Goal: Information Seeking & Learning: Learn about a topic

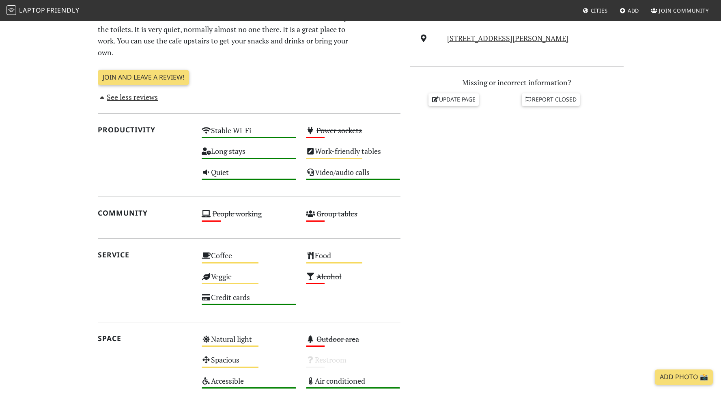
scroll to position [306, 0]
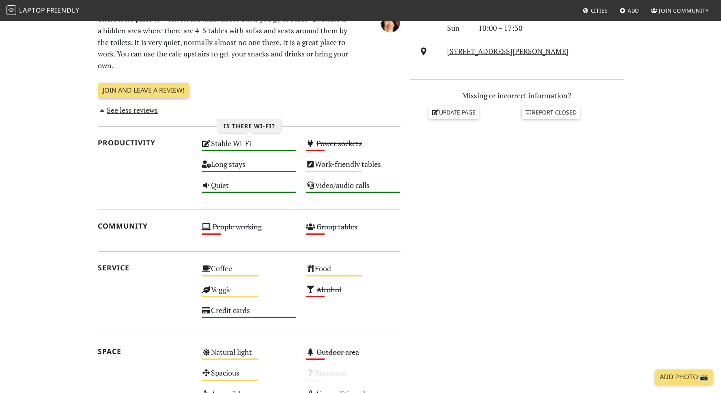
click at [259, 147] on div "Stable Wi-Fi High" at bounding box center [249, 147] width 104 height 21
click at [331, 144] on s "Power sockets" at bounding box center [338, 143] width 45 height 10
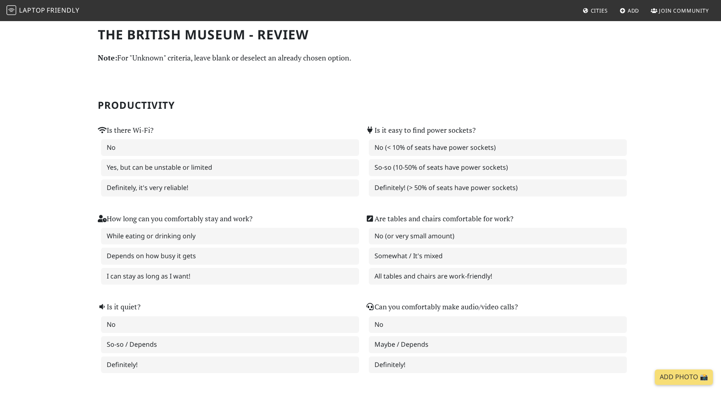
click at [600, 9] on span "Cities" at bounding box center [599, 10] width 17 height 7
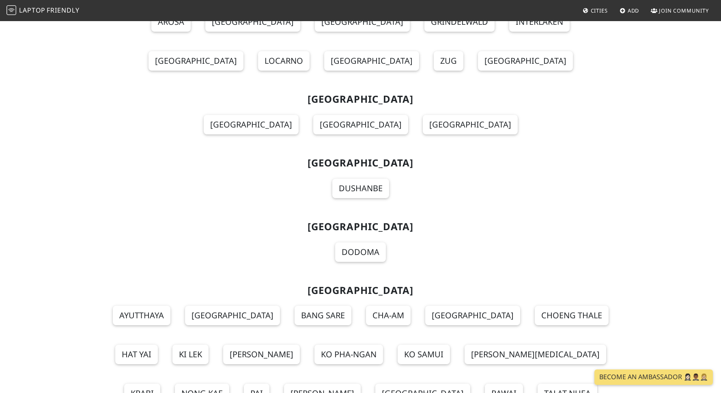
scroll to position [8831, 0]
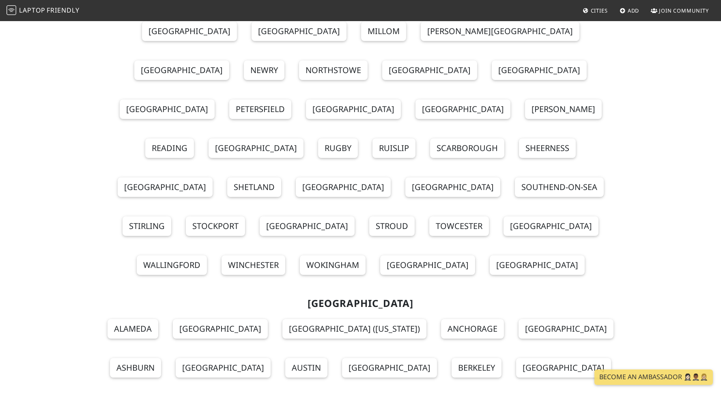
scroll to position [10190, 0]
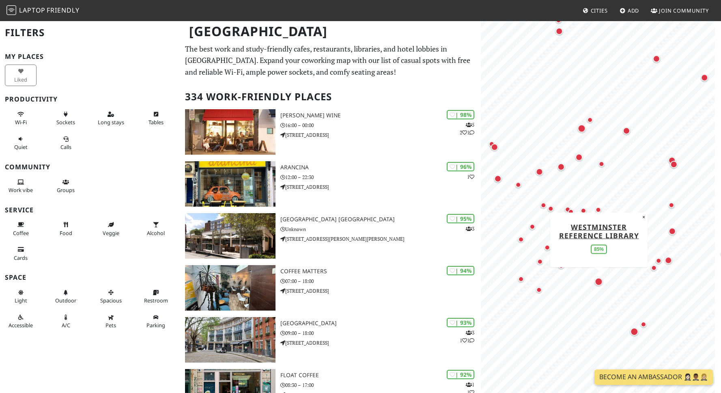
drag, startPoint x: 598, startPoint y: 220, endPoint x: 596, endPoint y: 291, distance: 71.0
click at [596, 285] on div "Map marker" at bounding box center [598, 281] width 8 height 8
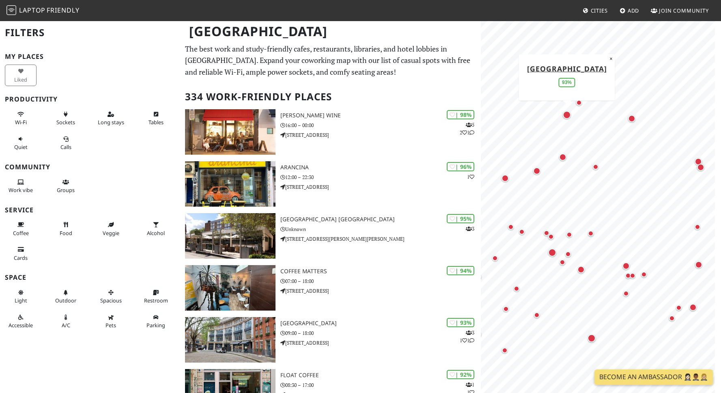
click at [568, 117] on div "Map marker" at bounding box center [567, 115] width 8 height 8
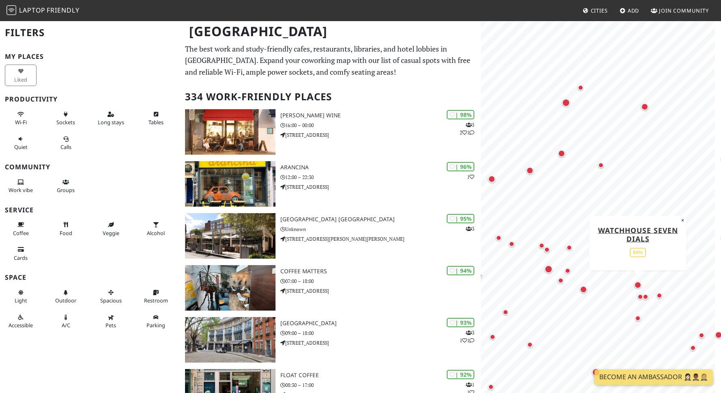
click at [638, 288] on div "Map marker" at bounding box center [637, 284] width 7 height 7
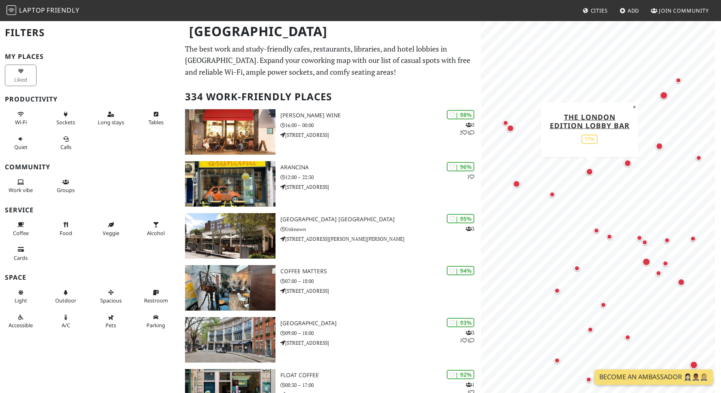
click at [589, 172] on div "Map marker" at bounding box center [589, 171] width 7 height 7
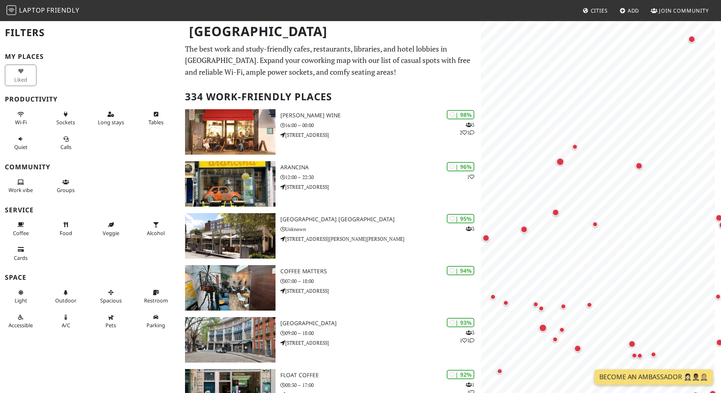
click at [718, 111] on div "MapLibre | Protomaps © OpenStreetMap" at bounding box center [601, 216] width 240 height 393
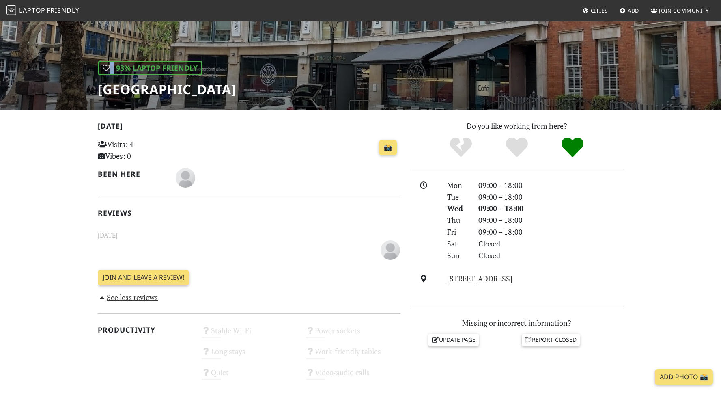
scroll to position [58, 0]
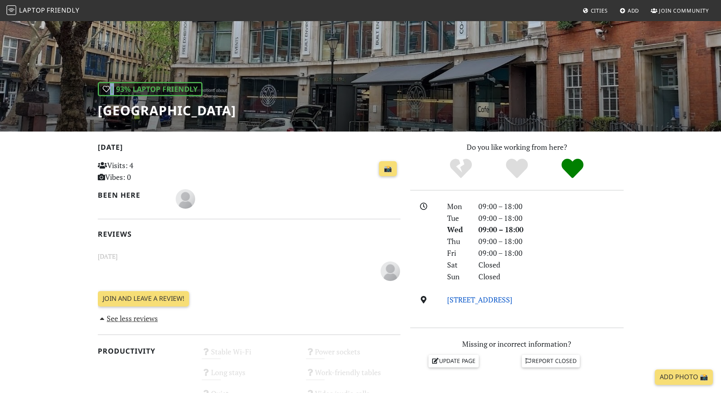
click at [469, 302] on link "[STREET_ADDRESS]" at bounding box center [479, 300] width 65 height 10
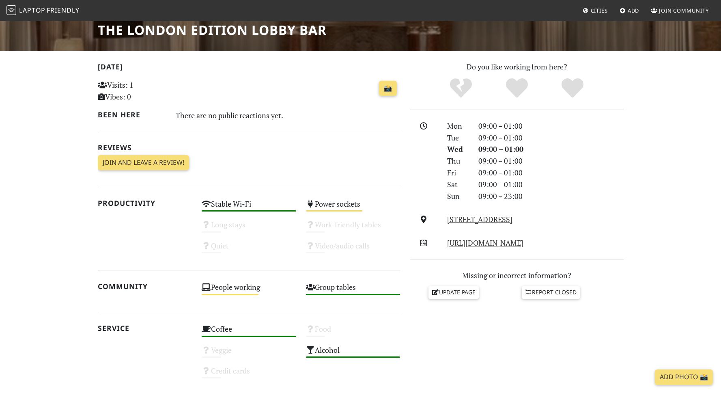
scroll to position [42, 0]
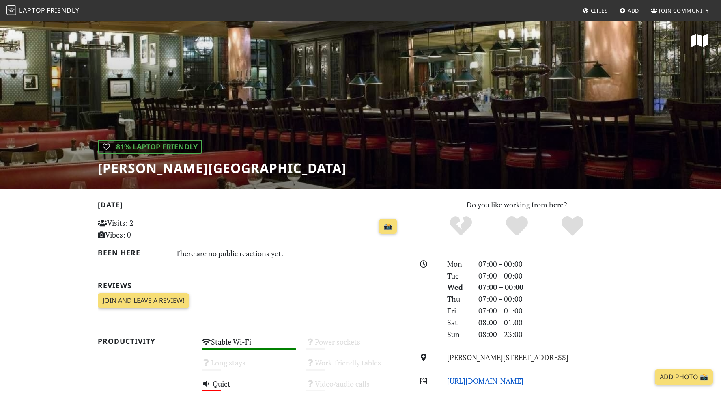
click at [512, 381] on link "[URL][DOMAIN_NAME]" at bounding box center [485, 381] width 76 height 10
